Goal: Information Seeking & Learning: Learn about a topic

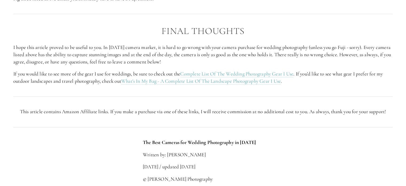
scroll to position [1737, 0]
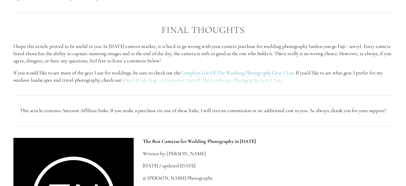
click at [134, 78] on link "What's In My Bag - A Complete List Of The Landscape Photography Gear I Use" at bounding box center [201, 80] width 160 height 7
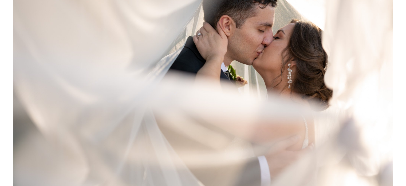
scroll to position [0, 0]
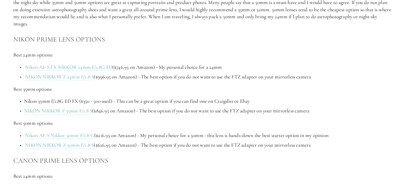
scroll to position [668, 0]
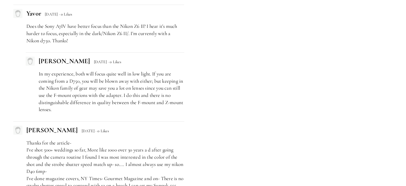
scroll to position [2833, 0]
